Goal: Communication & Community: Answer question/provide support

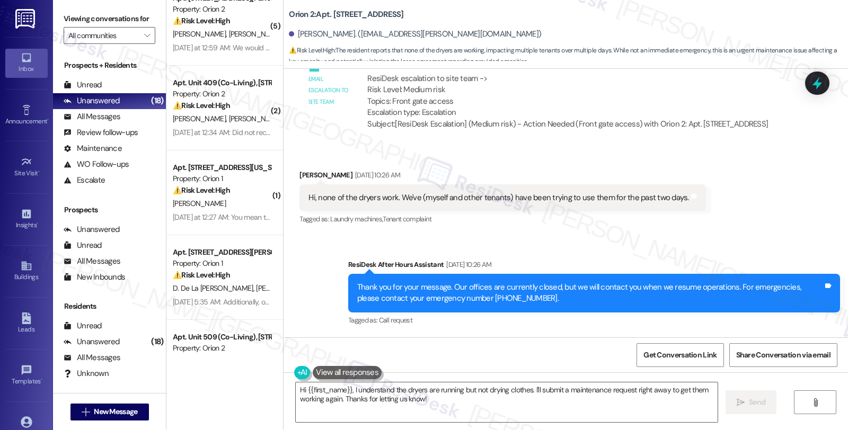
scroll to position [5086, 0]
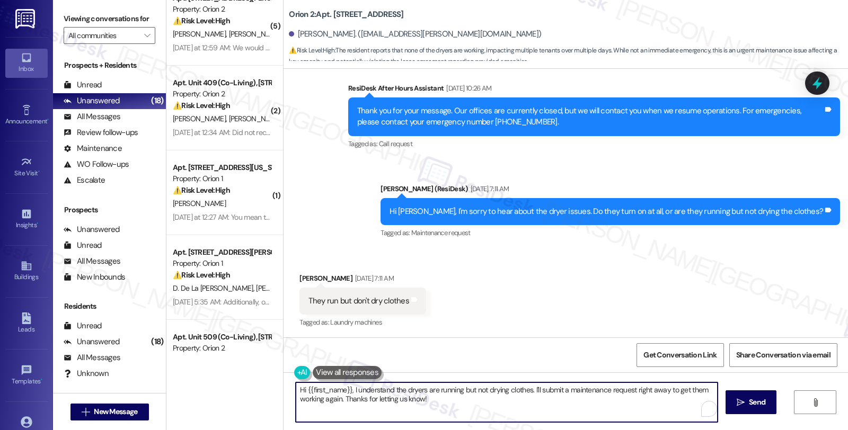
drag, startPoint x: 527, startPoint y: 389, endPoint x: 546, endPoint y: 400, distance: 22.4
click at [546, 400] on textarea "Hi {{first_name}}, I understand the dryers are running but not drying clothes. …" at bounding box center [507, 403] width 422 height 40
type textarea "Hi {{first_name}}, I understand the dryers are running but not drying clothes. …"
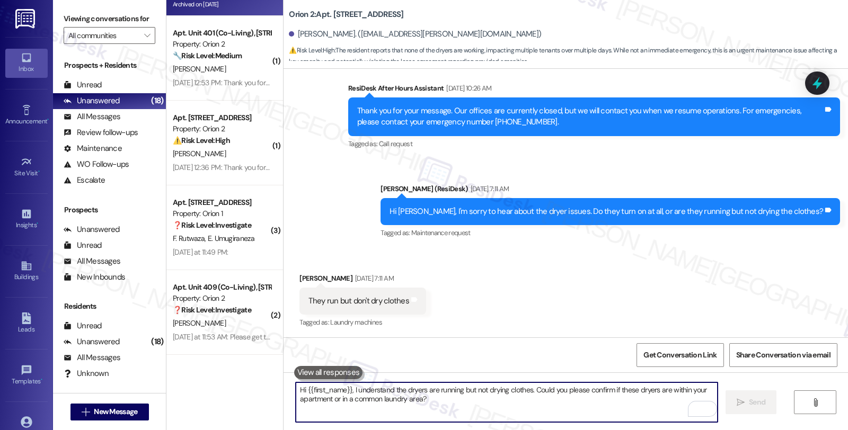
scroll to position [5171, 0]
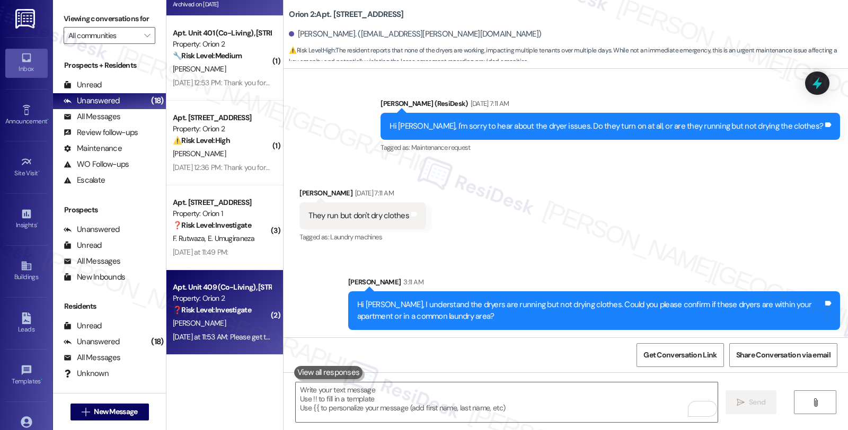
click at [233, 315] on div "❓ Risk Level: Investigate" at bounding box center [222, 310] width 98 height 11
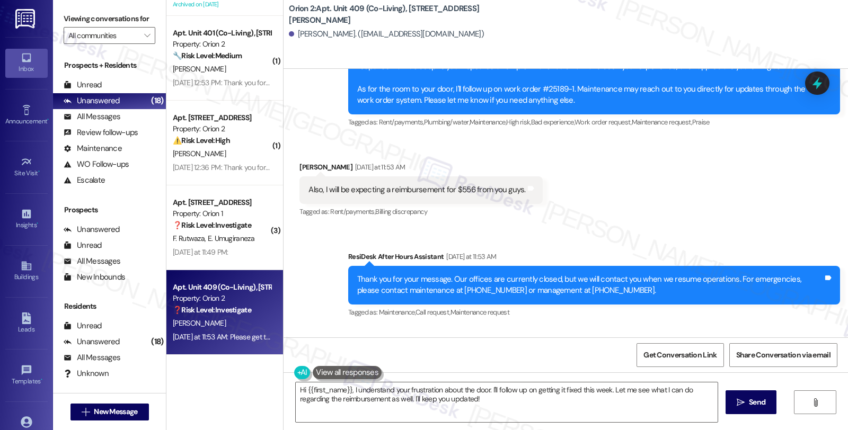
scroll to position [1565, 0]
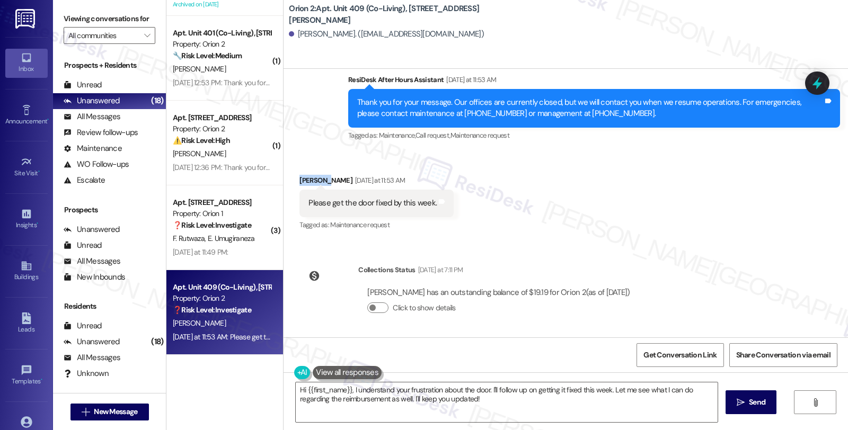
drag, startPoint x: 293, startPoint y: 181, endPoint x: 315, endPoint y: 182, distance: 22.8
click at [315, 182] on div "[PERSON_NAME] [DATE] at 11:53 AM" at bounding box center [377, 182] width 154 height 15
copy div "[PERSON_NAME]"
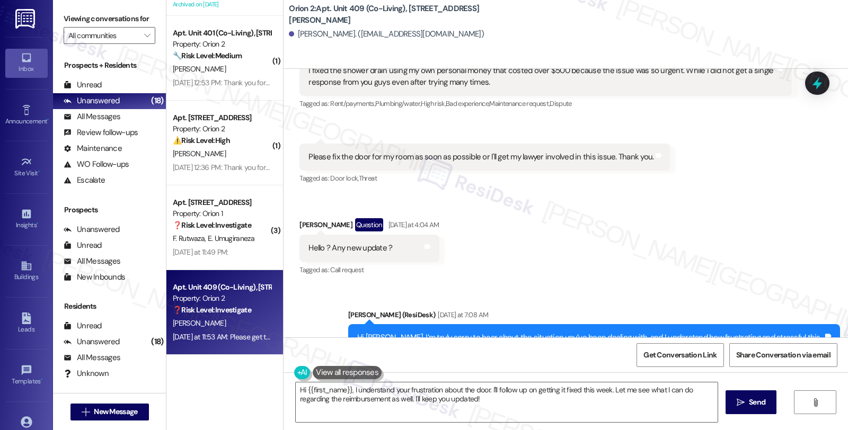
scroll to position [858, 0]
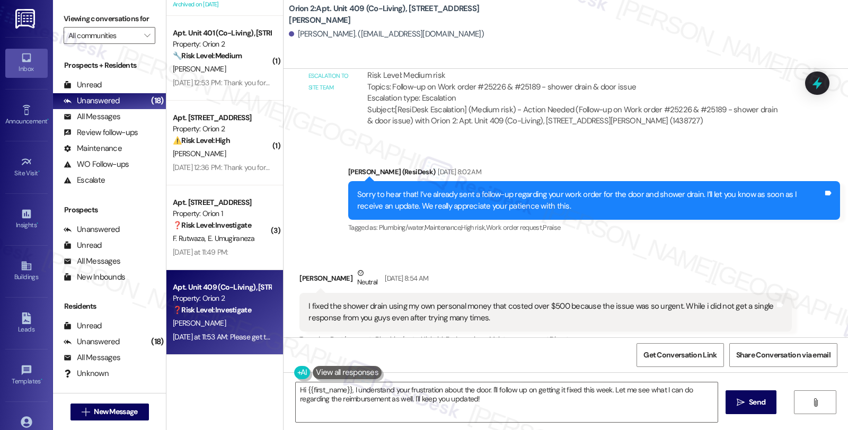
copy div "[PERSON_NAME]"
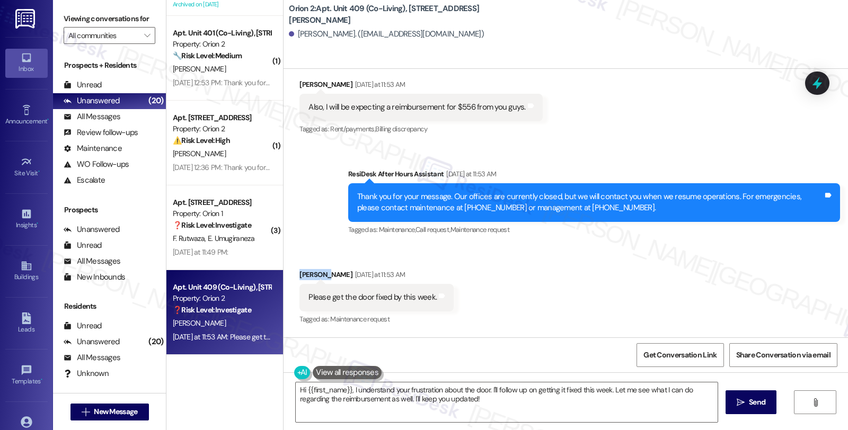
scroll to position [1388, 0]
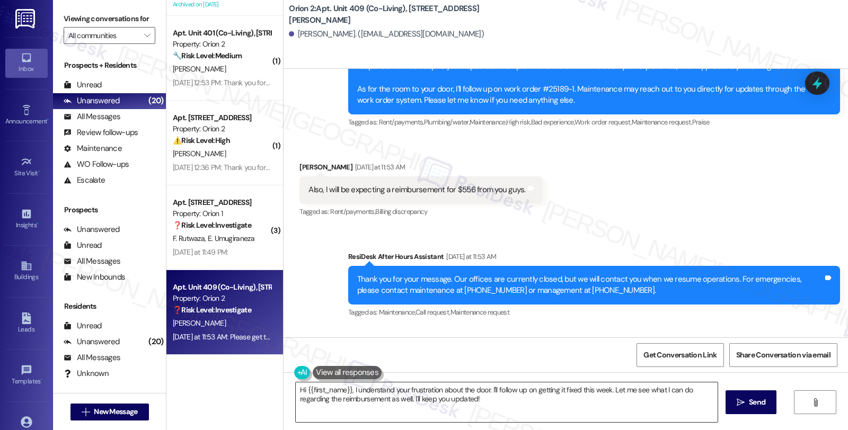
click at [522, 390] on textarea "Hi {{first_name}}, I understand your frustration about the door. I'll follow up…" at bounding box center [507, 403] width 422 height 40
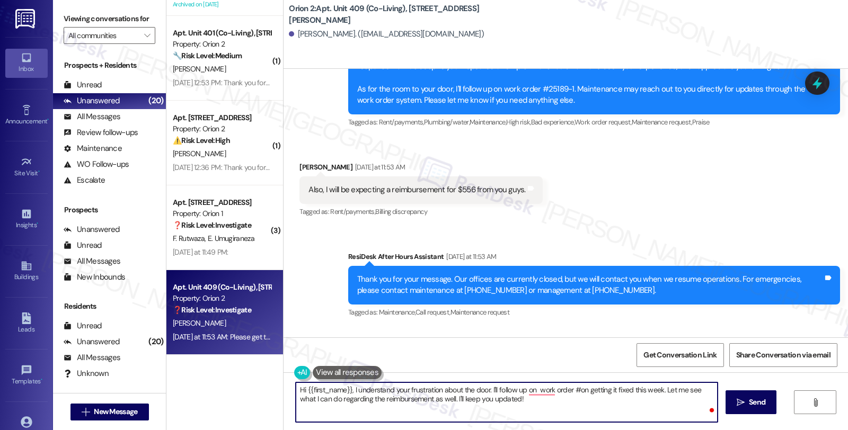
paste textarea "[PERSON_NAME]"
click at [572, 390] on textarea "Hi {{first_name}}, I understand your frustration about the door. I'll follow up…" at bounding box center [507, 403] width 422 height 40
paste textarea "#25189-1"
click at [573, 392] on textarea "Hi {{first_name}}, I understand your frustration about the door. I'll follow up…" at bounding box center [507, 403] width 422 height 40
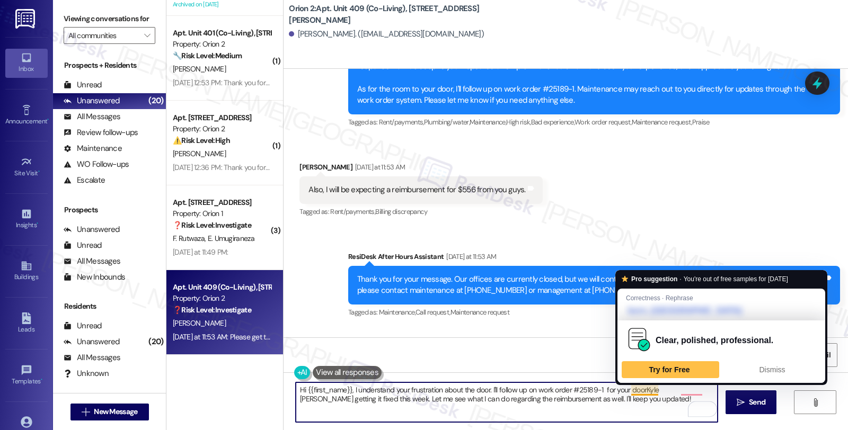
click at [636, 390] on textarea "Hi {{first_name}}, I understand your frustration about the door. I'll follow up…" at bounding box center [507, 403] width 422 height 40
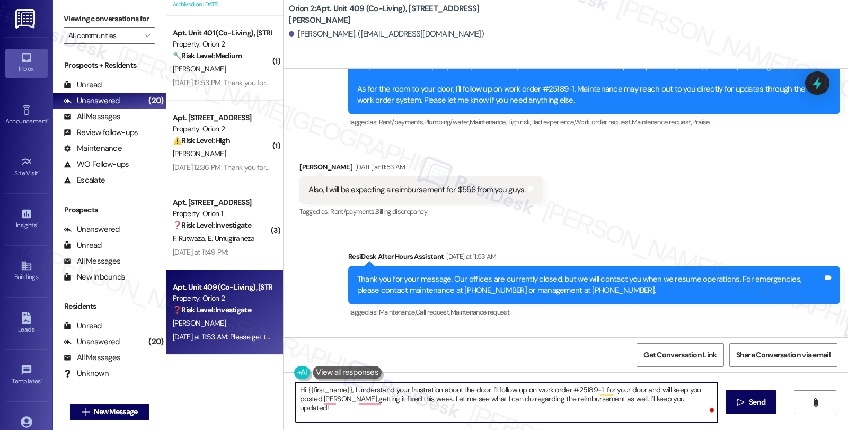
click at [486, 390] on textarea "Hi {{first_name}}, I understand your frustration about the door. I'll follow up…" at bounding box center [507, 403] width 422 height 40
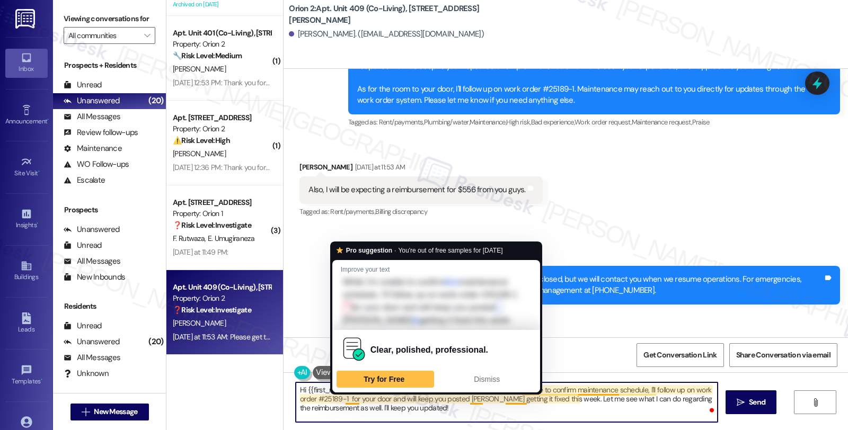
click at [342, 399] on textarea "Hi {{first_name}}, I understand your frustration about the door. While I'm unab…" at bounding box center [507, 403] width 422 height 40
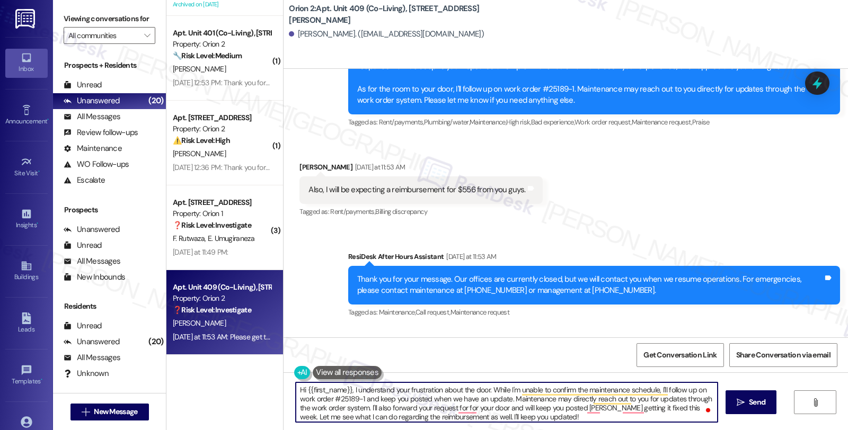
click at [401, 417] on textarea "Hi {{first_name}}, I understand your frustration about the door. While I'm unab…" at bounding box center [507, 403] width 422 height 40
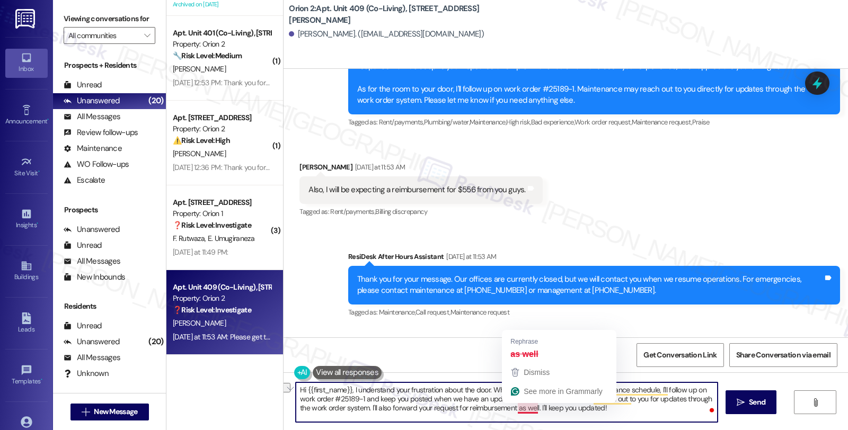
drag, startPoint x: 511, startPoint y: 408, endPoint x: 614, endPoint y: 408, distance: 102.9
click at [614, 408] on textarea "Hi {{first_name}}, I understand your frustration about the door. While I'm unab…" at bounding box center [507, 403] width 422 height 40
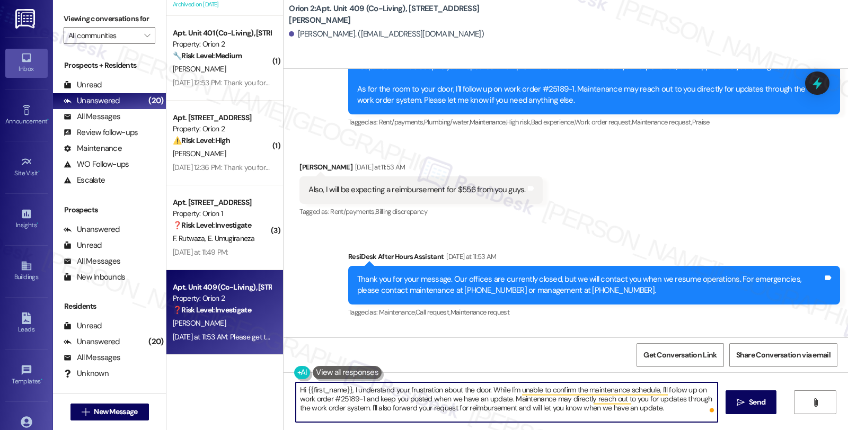
type textarea "Hi {{first_name}}, I understand your frustration about the door. While I'm unab…"
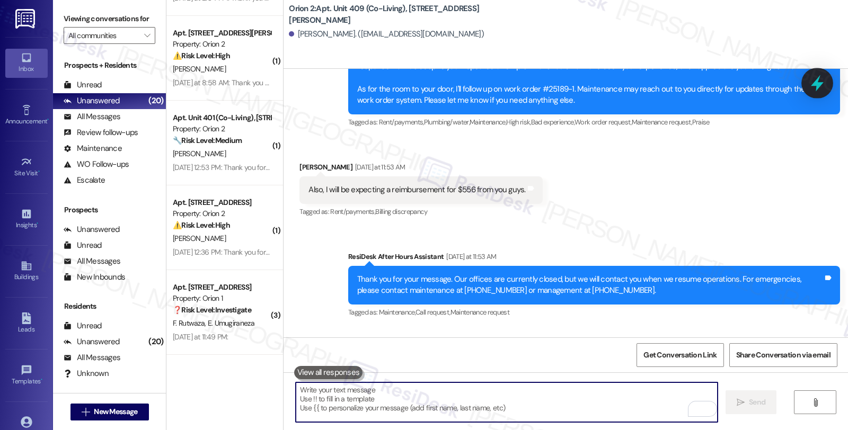
click at [821, 83] on icon at bounding box center [817, 83] width 13 height 16
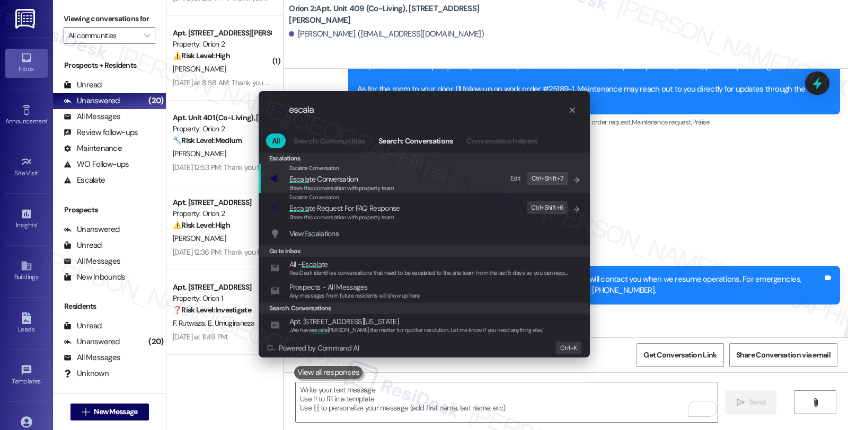
type input "escala"
click at [332, 179] on span "Escala te Conversation" at bounding box center [323, 179] width 68 height 10
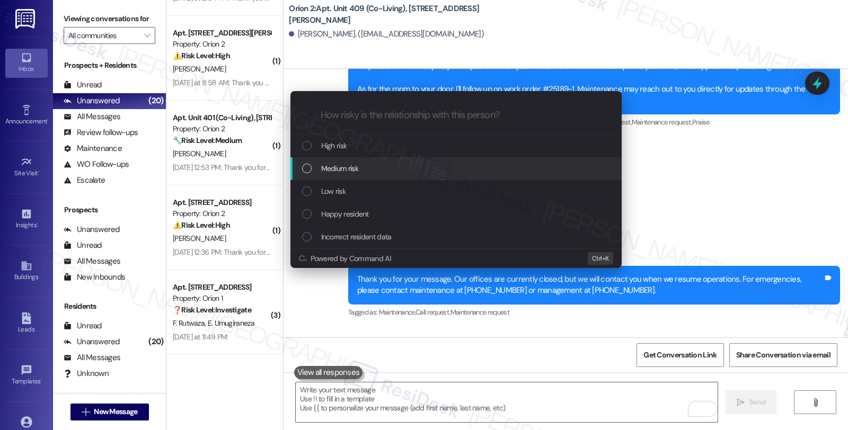
click at [335, 172] on span "Medium risk" at bounding box center [339, 169] width 37 height 12
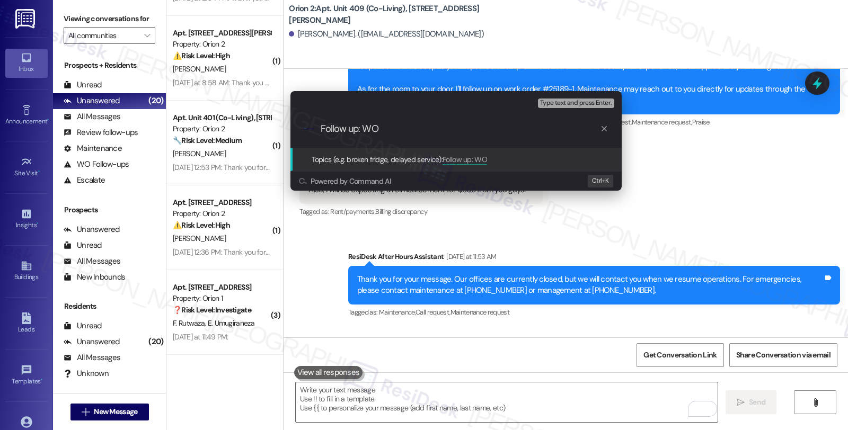
paste input "#25189-1"
click at [464, 129] on input "Follow up: WO #25189-1 (door); reqesting [PERSON_NAME]" at bounding box center [460, 129] width 279 height 11
click at [522, 131] on input "Follow up: WO #25189-1 (door); requesting [PERSON_NAME]" at bounding box center [460, 129] width 279 height 11
type input "Follow up: WO #25189-1 (door); requesting reimbursement"
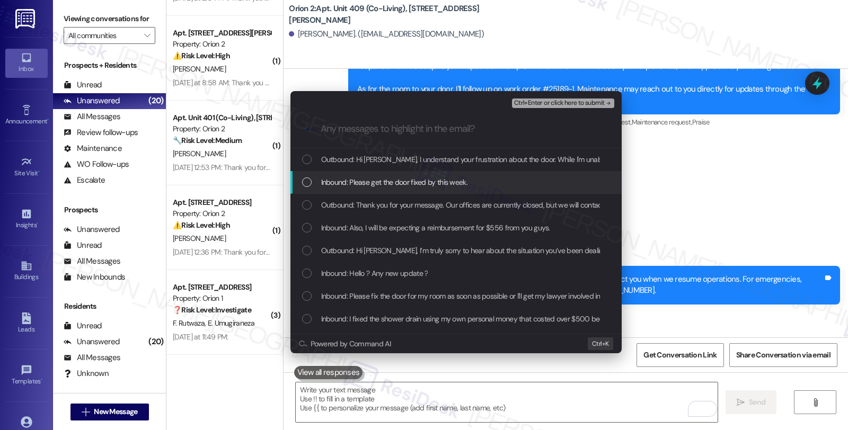
click at [437, 181] on span "Inbound: Please get the door fixed by this week." at bounding box center [394, 183] width 146 height 12
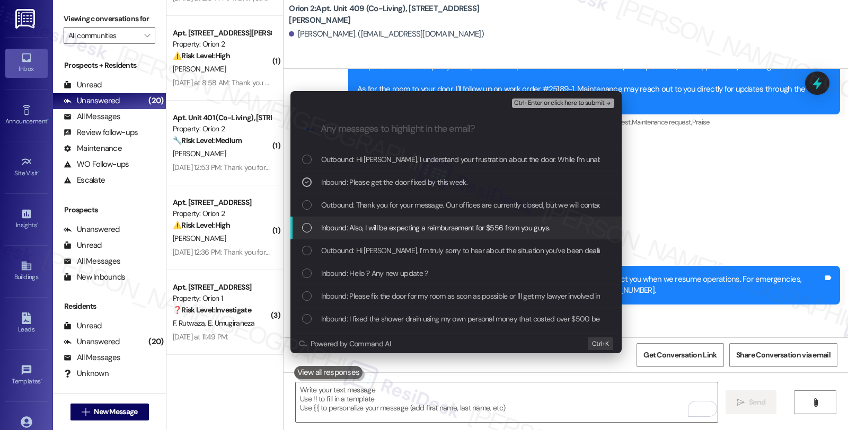
click at [423, 229] on span "Inbound: Also, I will be expecting a reimbursement for $556 from you guys." at bounding box center [435, 228] width 229 height 12
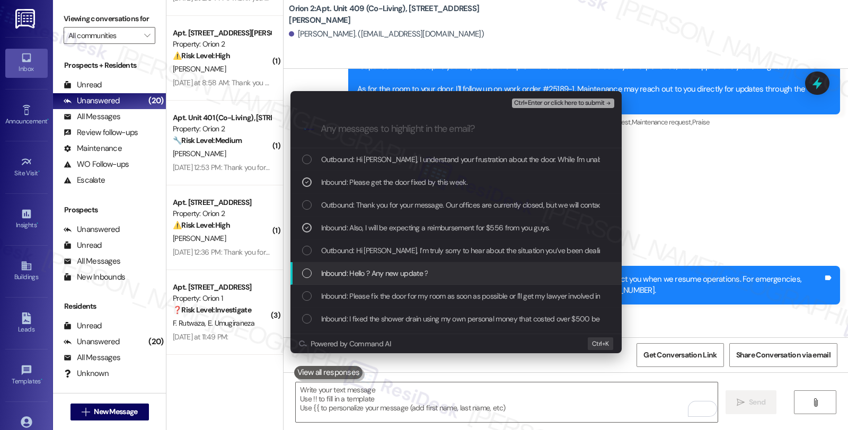
click at [410, 269] on span "Inbound: Hello ? Any new update ?" at bounding box center [374, 274] width 107 height 12
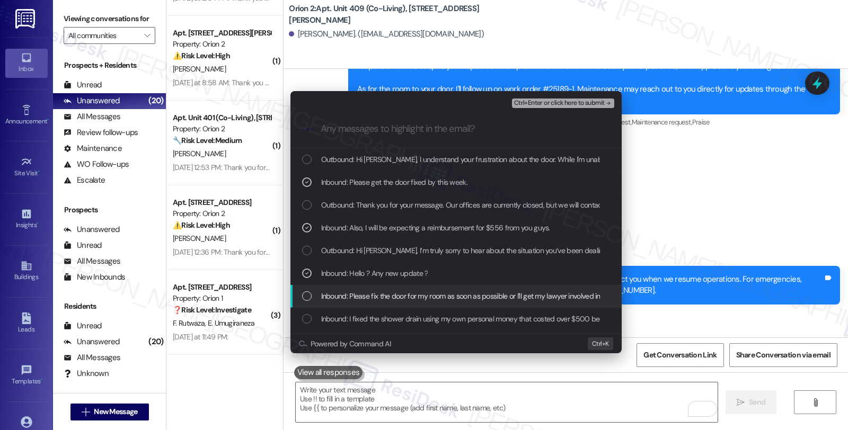
click at [410, 298] on span "Inbound: Please fix the door for my room as soon as possible or I'll get my law…" at bounding box center [493, 297] width 345 height 12
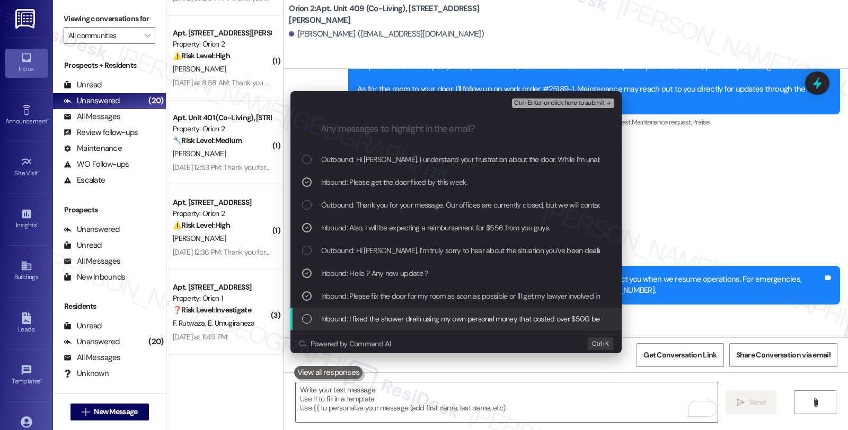
click at [410, 316] on span "Inbound: I fixed the shower drain using my own personal money that costed over …" at bounding box center [632, 319] width 622 height 12
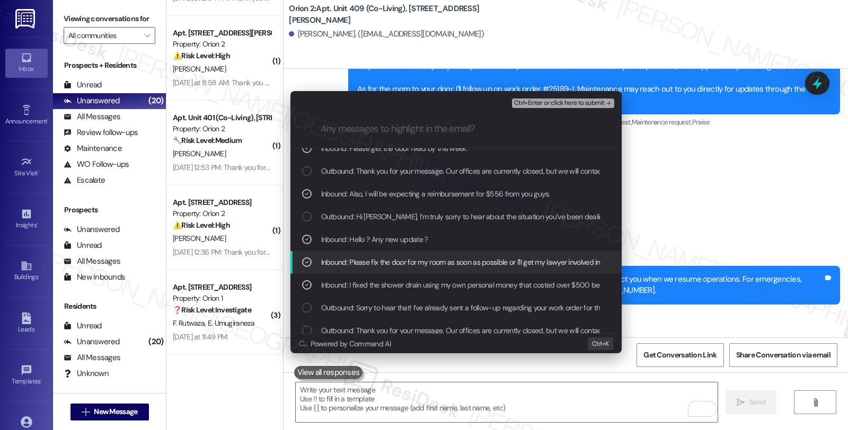
scroll to position [59, 0]
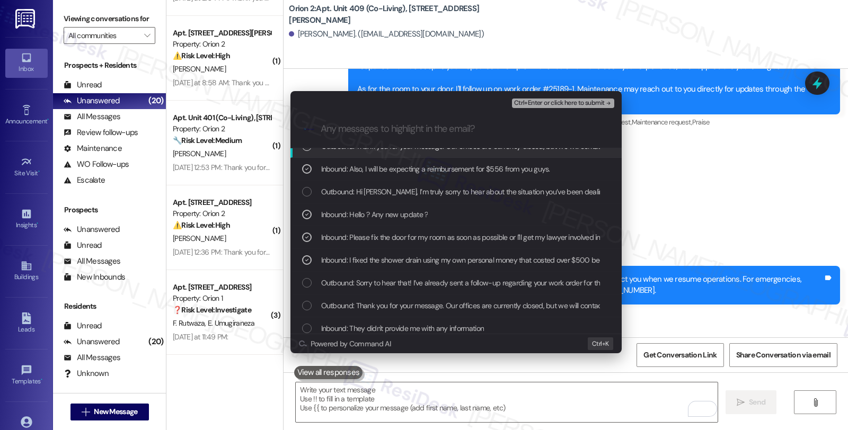
click at [538, 102] on span "Ctrl+Enter or click here to submit" at bounding box center [559, 103] width 91 height 7
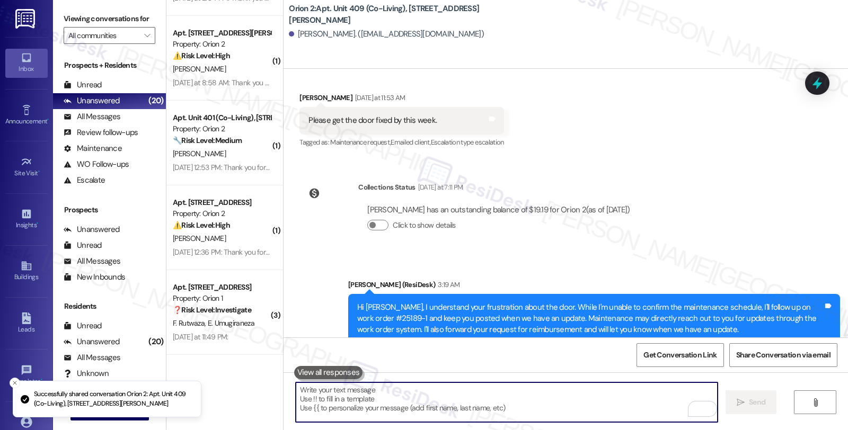
scroll to position [1677, 0]
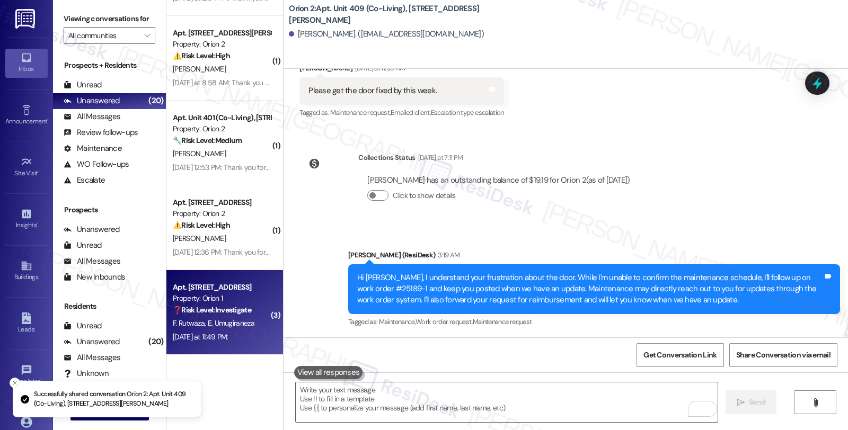
click at [243, 298] on div "Property: Orion 1" at bounding box center [222, 298] width 98 height 11
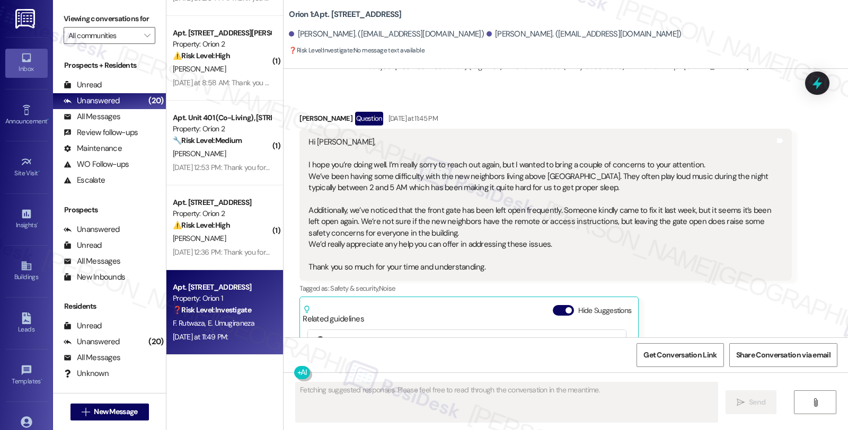
scroll to position [3494, 0]
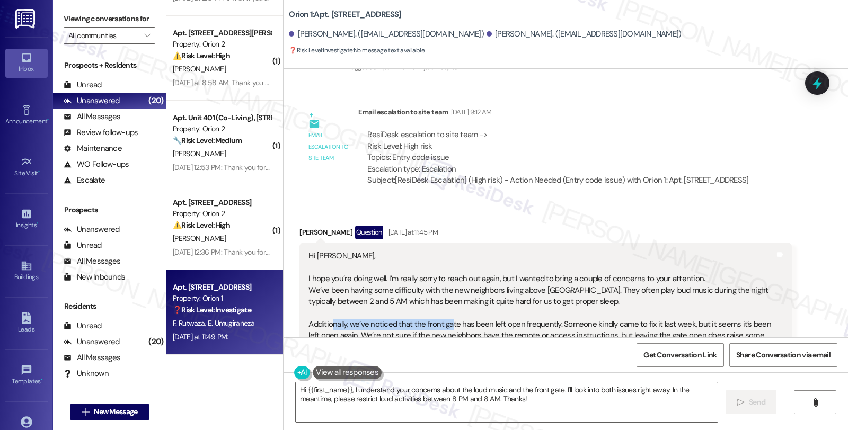
drag, startPoint x: 326, startPoint y: 312, endPoint x: 448, endPoint y: 314, distance: 122.5
click at [448, 315] on div "Hi [PERSON_NAME], I hope you’re doing well. I’m really sorry to reach out again…" at bounding box center [542, 319] width 466 height 136
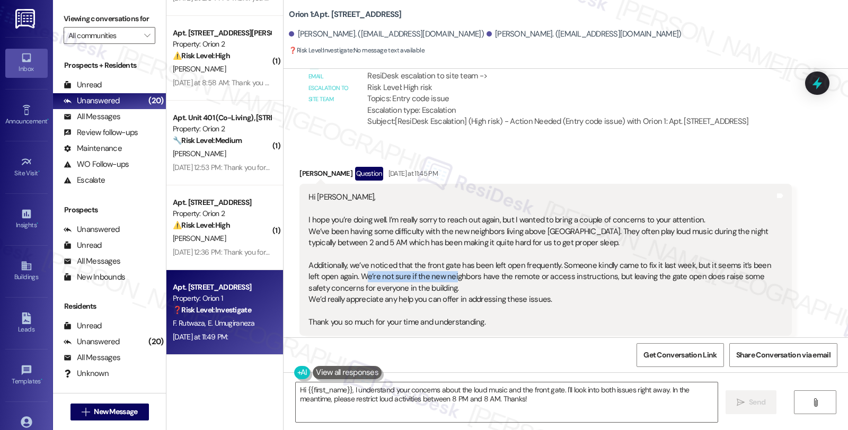
drag, startPoint x: 345, startPoint y: 266, endPoint x: 433, endPoint y: 267, distance: 88.5
click at [433, 267] on div "Hi [PERSON_NAME], I hope you’re doing well. I’m really sorry to reach out again…" at bounding box center [542, 260] width 466 height 136
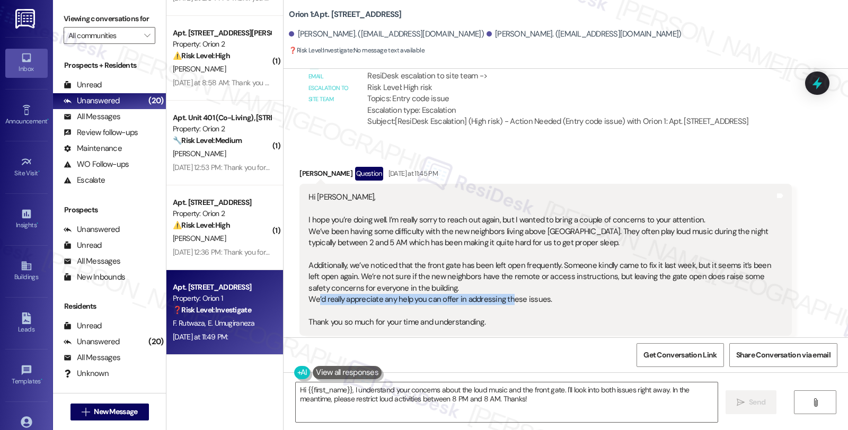
drag, startPoint x: 312, startPoint y: 287, endPoint x: 504, endPoint y: 290, distance: 192.5
click at [504, 290] on div "Hi [PERSON_NAME], I hope you’re doing well. I’m really sorry to reach out again…" at bounding box center [542, 260] width 466 height 136
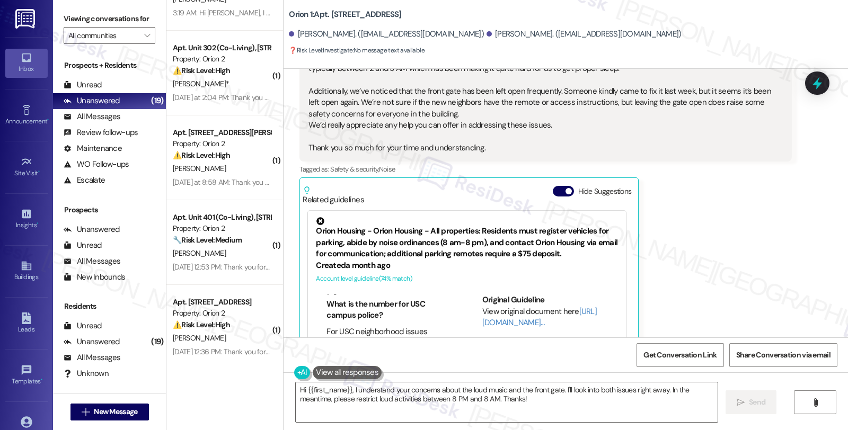
scroll to position [3609, 0]
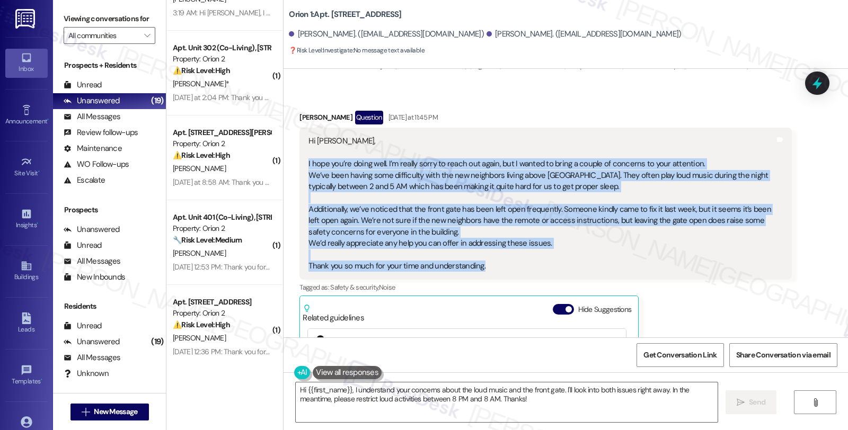
drag, startPoint x: 301, startPoint y: 152, endPoint x: 518, endPoint y: 258, distance: 242.3
click at [518, 258] on div "Hi [PERSON_NAME], I hope you’re doing well. I’m really sorry to reach out again…" at bounding box center [542, 204] width 466 height 136
copy div "I hope you’re doing well. I’m really sorry to reach out again, but I wanted to …"
